Goal: Use online tool/utility: Utilize a website feature to perform a specific function

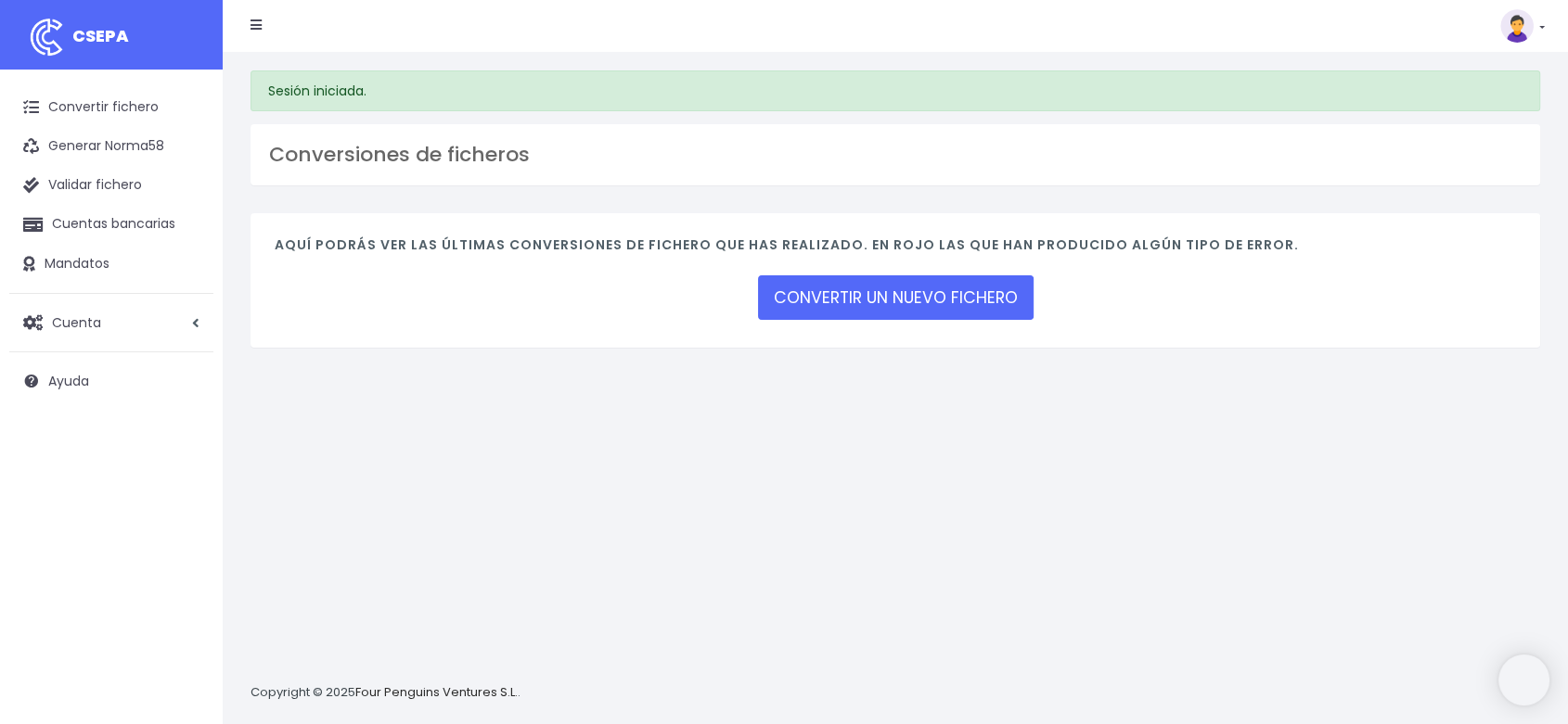
click at [893, 274] on div "CONVERTIR UN NUEVO FICHERO" at bounding box center [895, 298] width 276 height 51
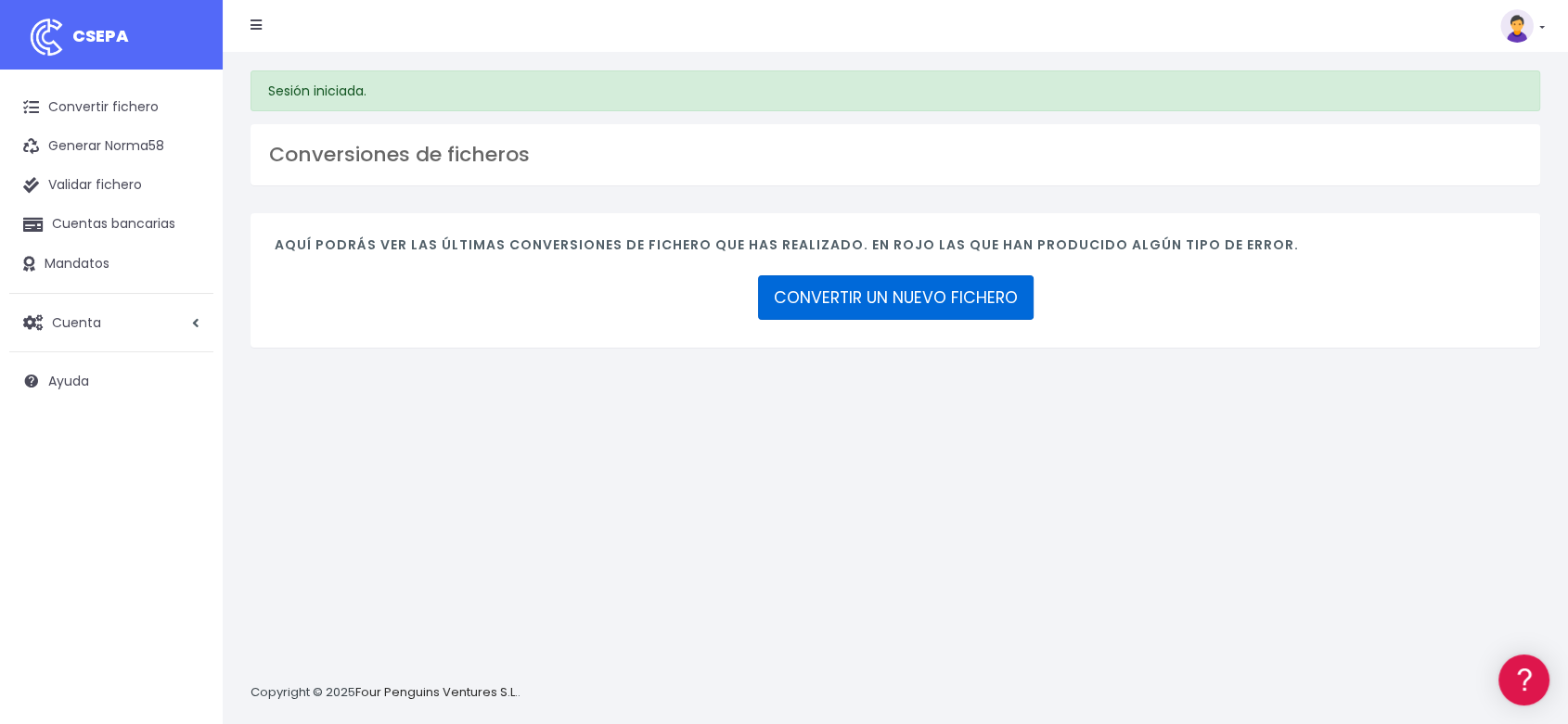
click at [893, 282] on link "CONVERTIR UN NUEVO FICHERO" at bounding box center [895, 298] width 276 height 45
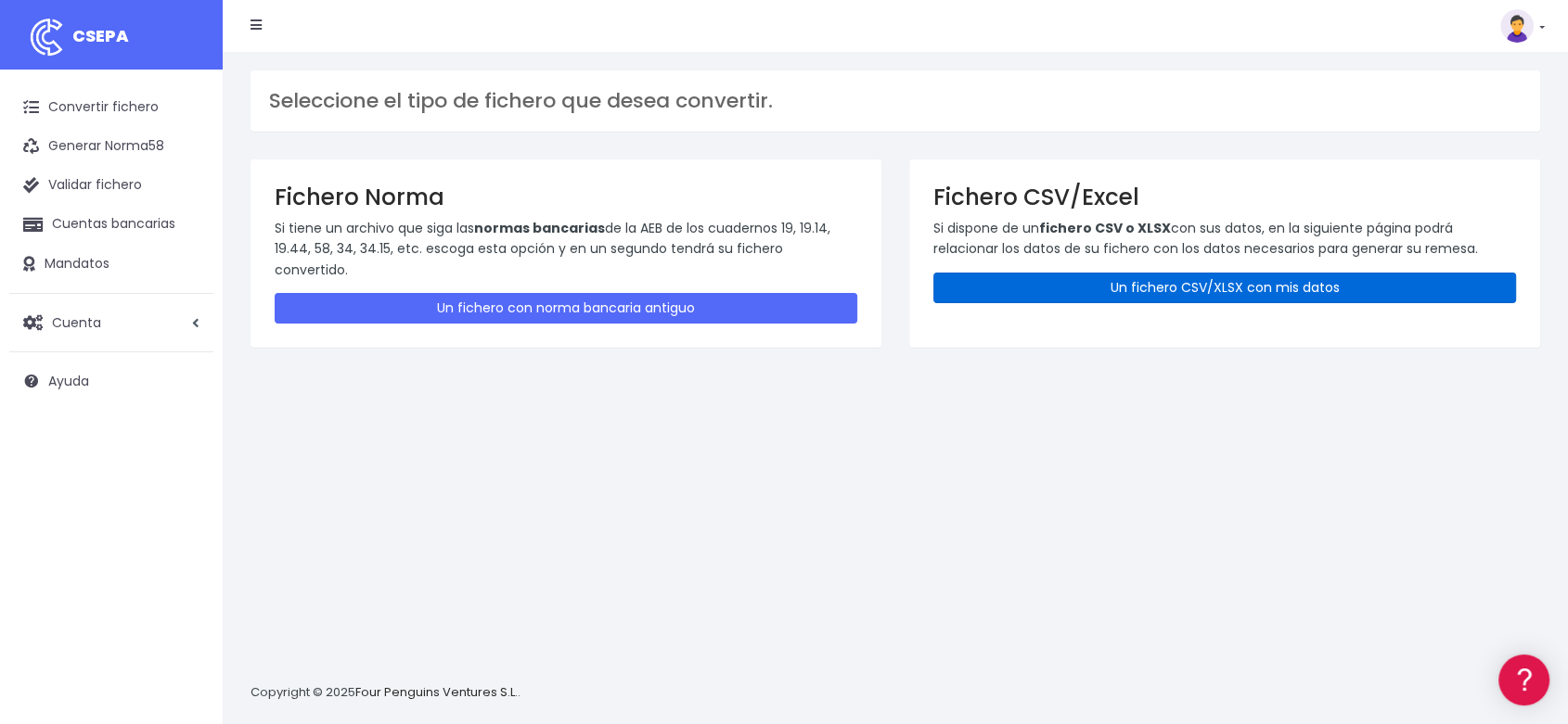
click at [1042, 285] on link "Un fichero CSV/XLSX con mis datos" at bounding box center [1225, 287] width 583 height 30
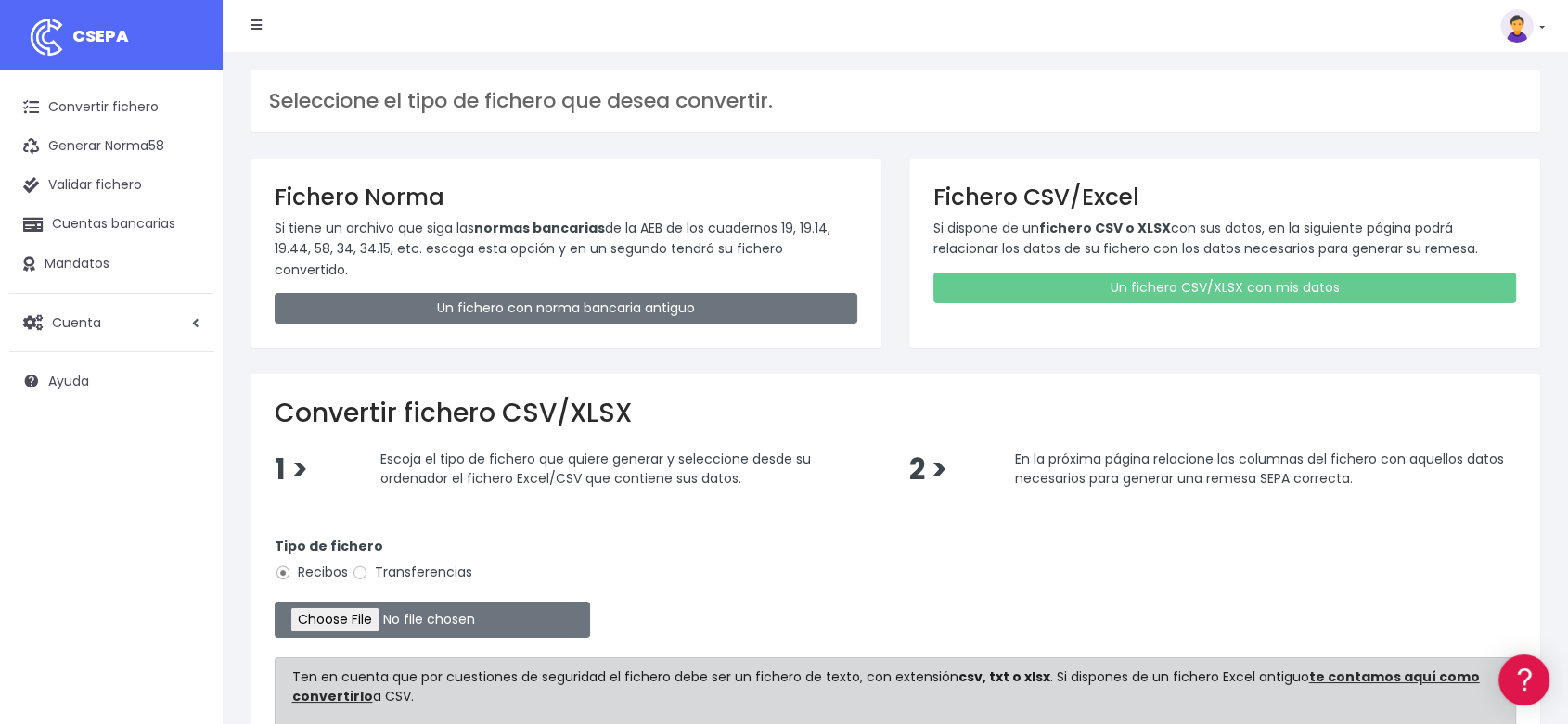
click at [370, 563] on label "Transferencias" at bounding box center [412, 573] width 120 height 20
click at [369, 565] on input "Transferencias" at bounding box center [360, 573] width 17 height 17
radio input "true"
click at [364, 602] on input "file" at bounding box center [432, 619] width 316 height 36
type input "C:\fakepath\20250811 sepa balancina.xlsx"
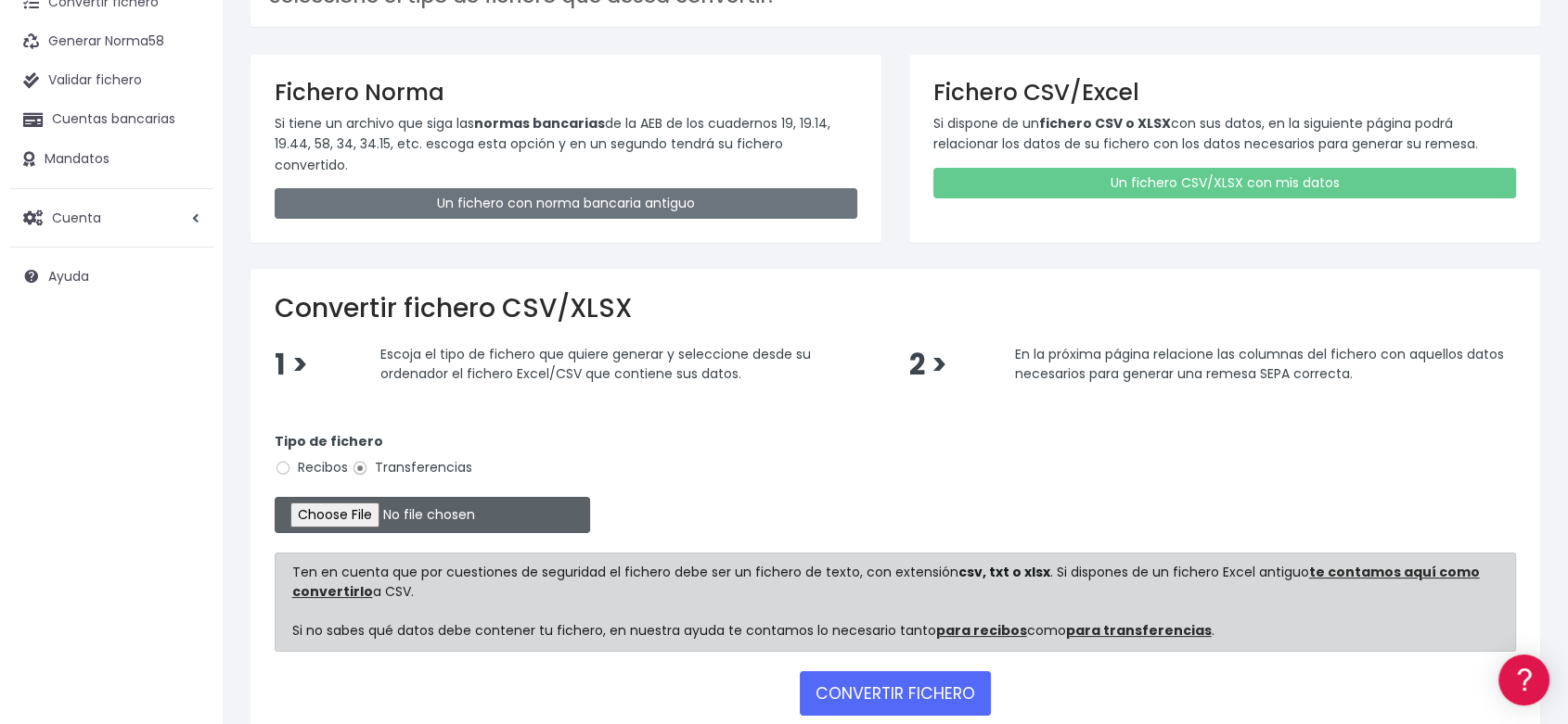
scroll to position [191, 0]
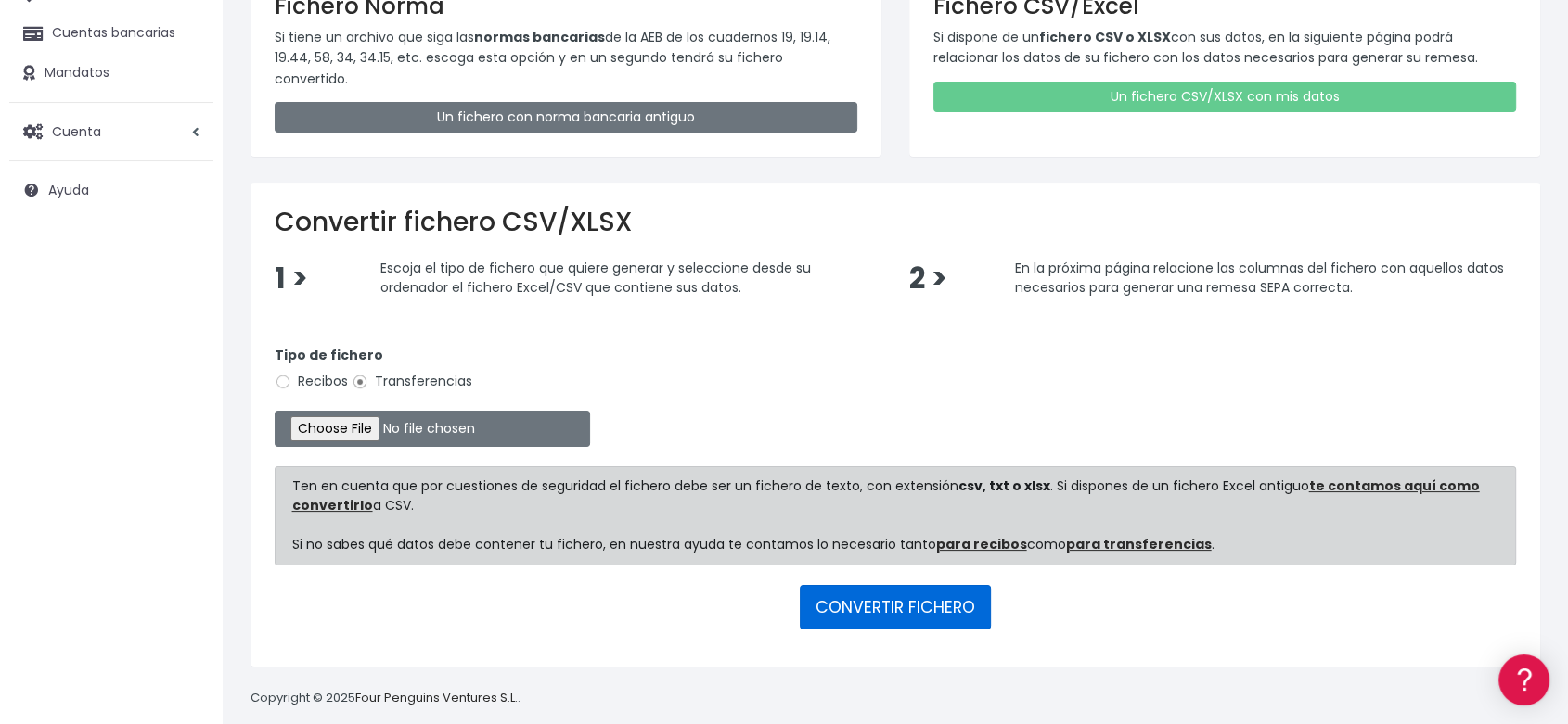
click at [893, 585] on button "CONVERTIR FICHERO" at bounding box center [894, 608] width 191 height 45
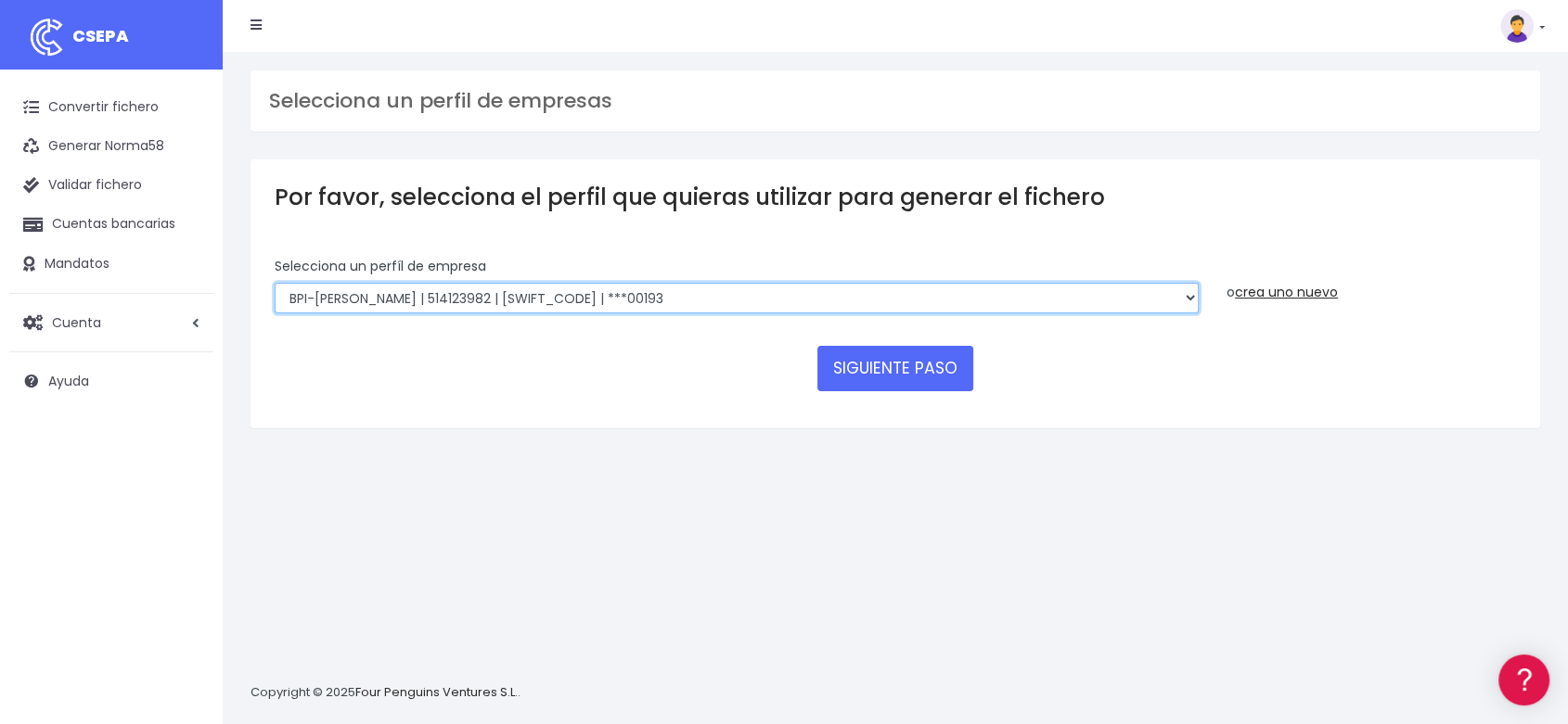
click at [876, 292] on select "DE PRADO TOTAL AGRICULTURA, LDA | PT000515761168 | BBPIPTPL | ***00108 De Prado…" at bounding box center [736, 298] width 924 height 31
select select "2795"
click at [275, 282] on select "DE PRADO TOTAL AGRICULTURA, LDA | PT000515761168 | BBPIPTPL | ***00108 De Prado…" at bounding box center [736, 298] width 924 height 31
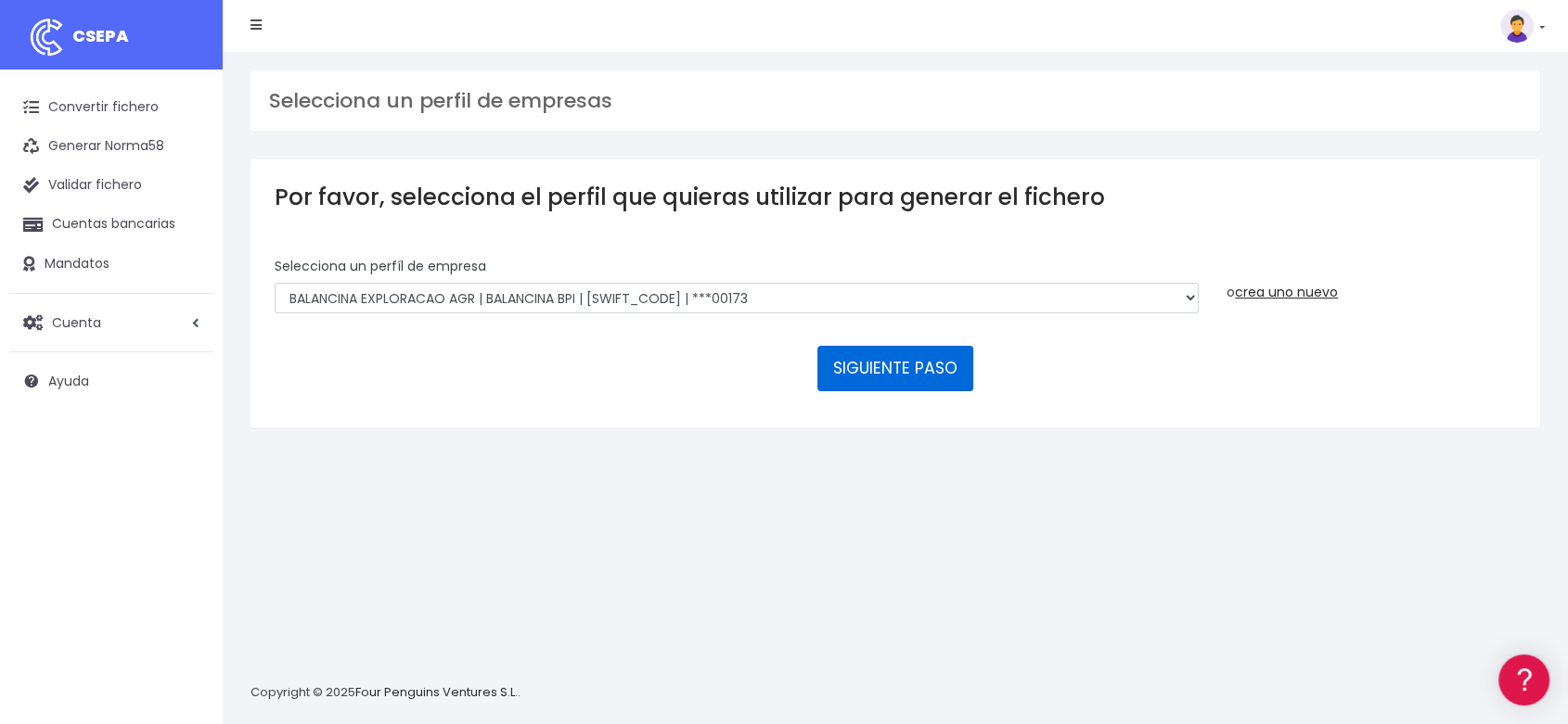
click at [891, 381] on button "SIGUIENTE PASO" at bounding box center [894, 368] width 155 height 45
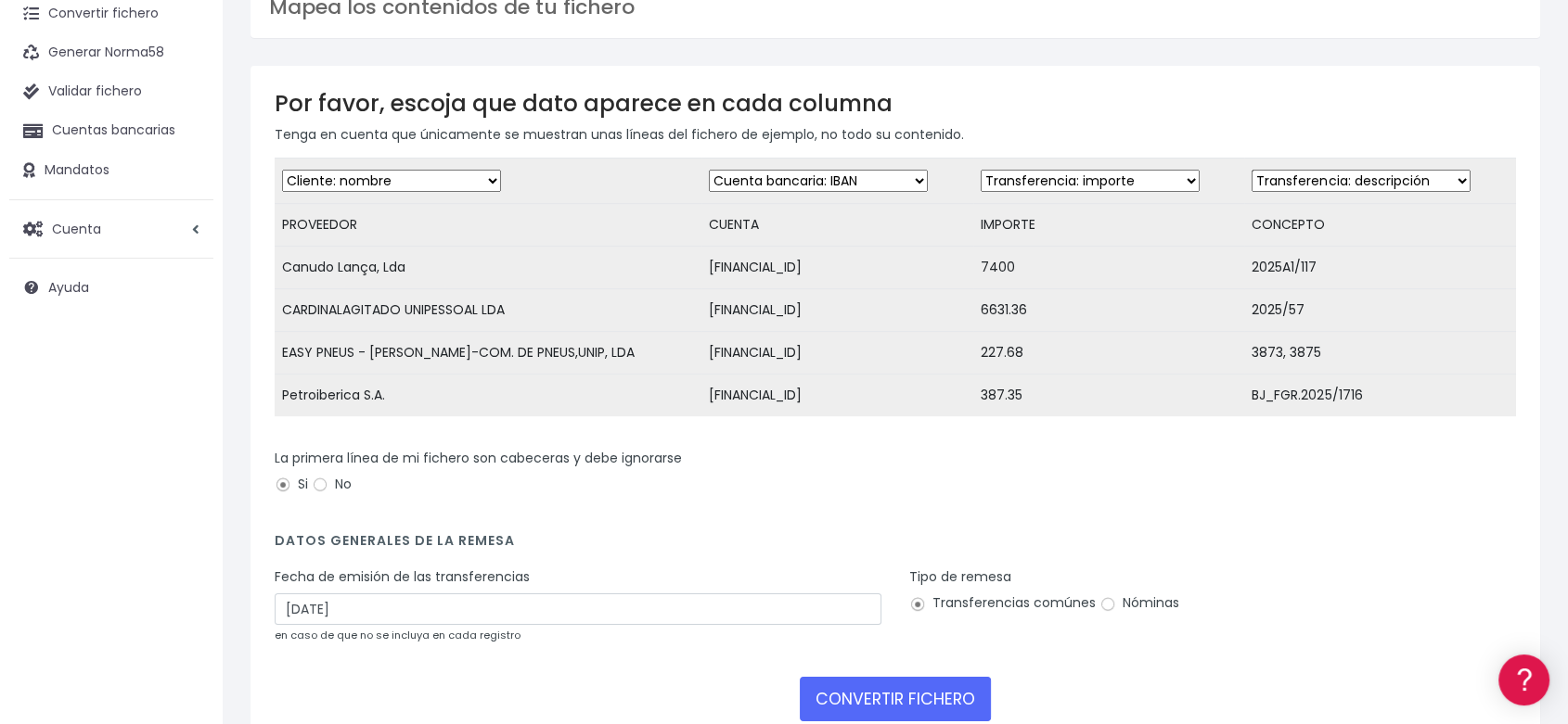
scroll to position [206, 0]
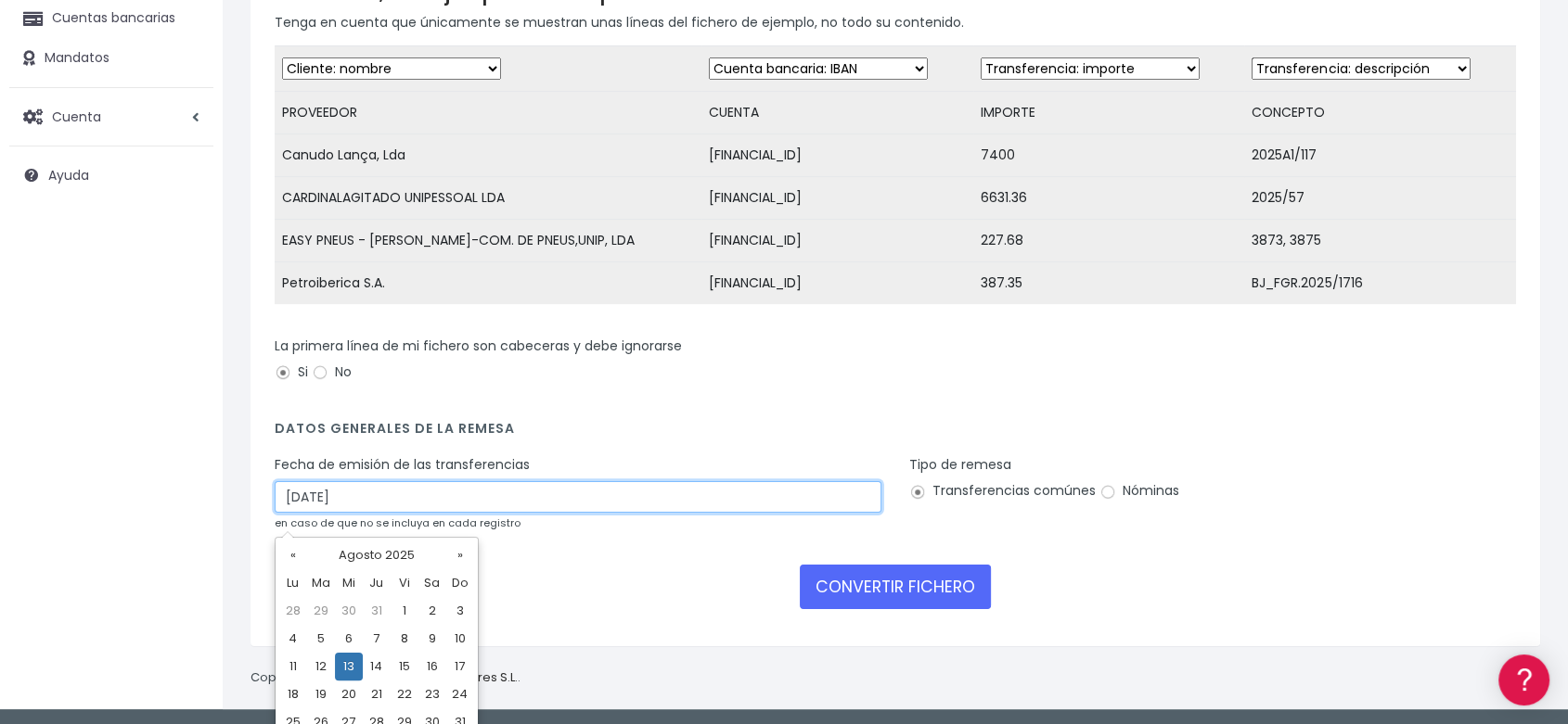
click at [313, 513] on input "13/08/2025" at bounding box center [578, 497] width 607 height 31
click at [288, 673] on td "11" at bounding box center [293, 666] width 27 height 27
type input "11/08/2025"
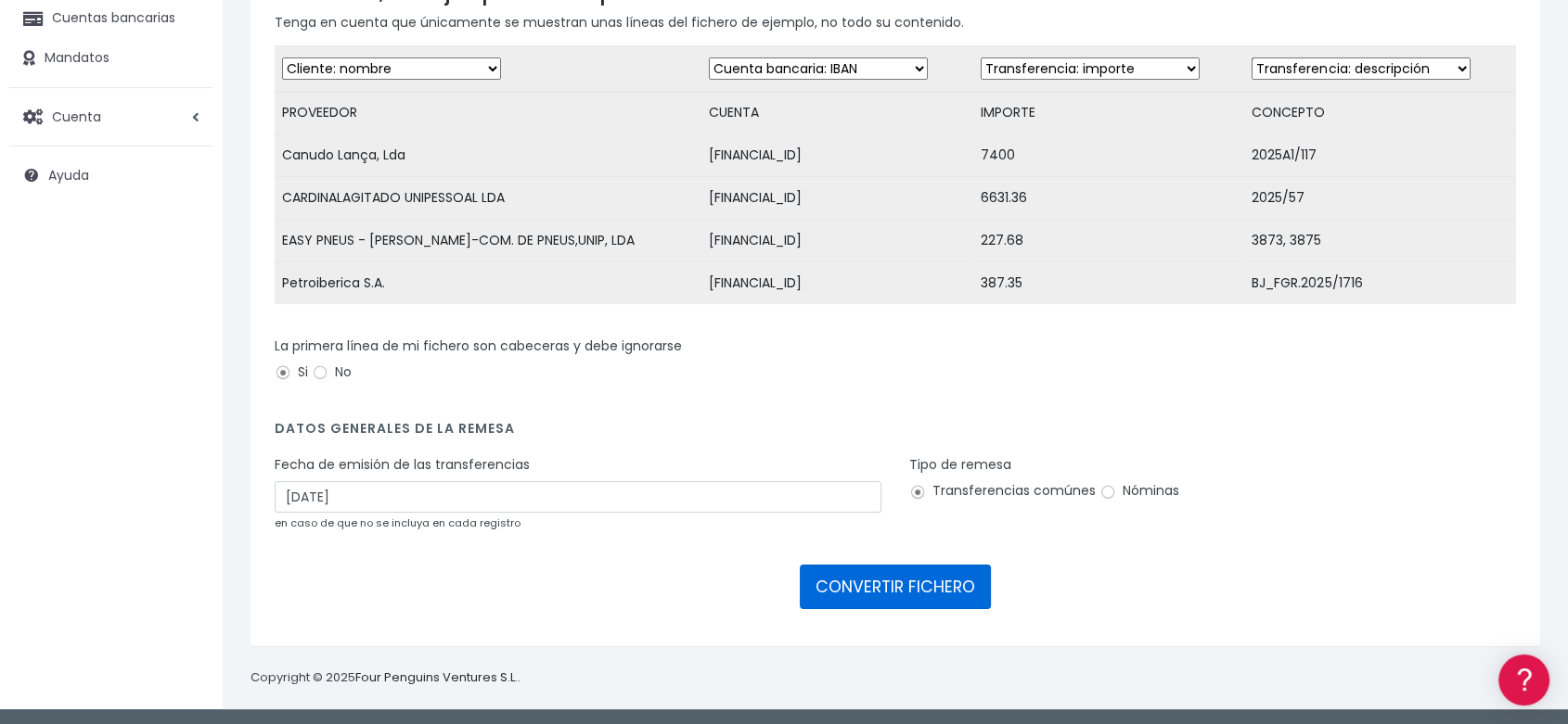
click at [866, 599] on button "CONVERTIR FICHERO" at bounding box center [894, 587] width 191 height 45
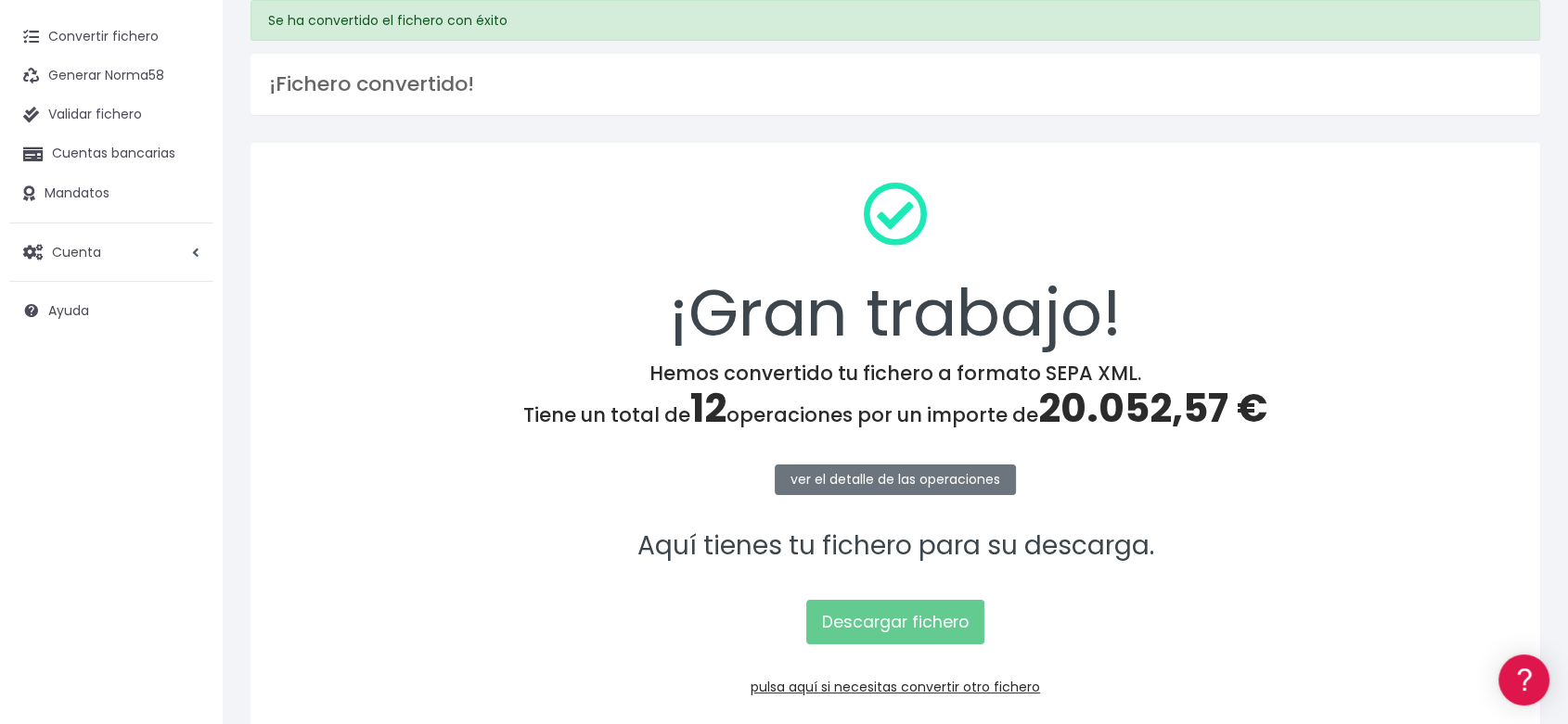
scroll to position [103, 0]
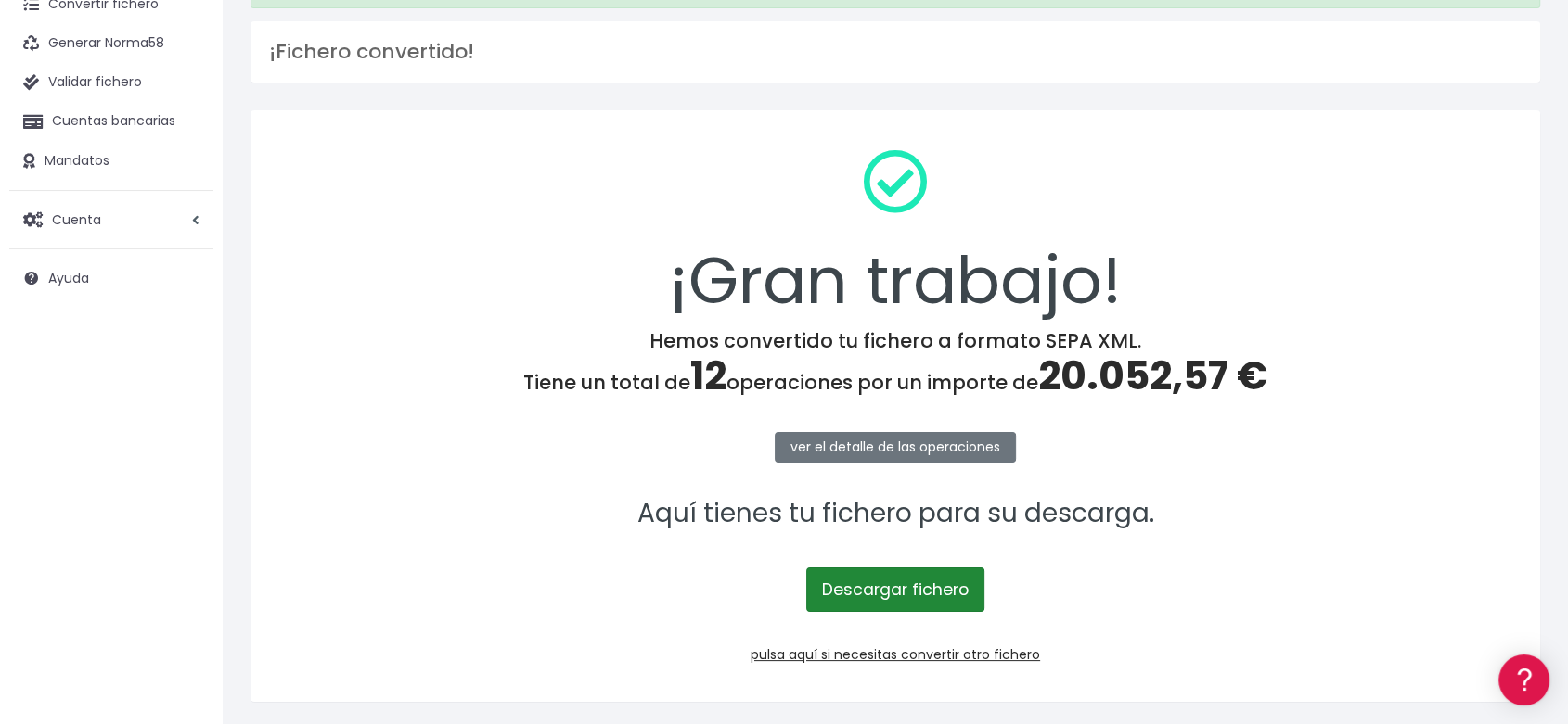
click at [868, 607] on link "Descargar fichero" at bounding box center [895, 590] width 178 height 45
